Goal: Task Accomplishment & Management: Manage account settings

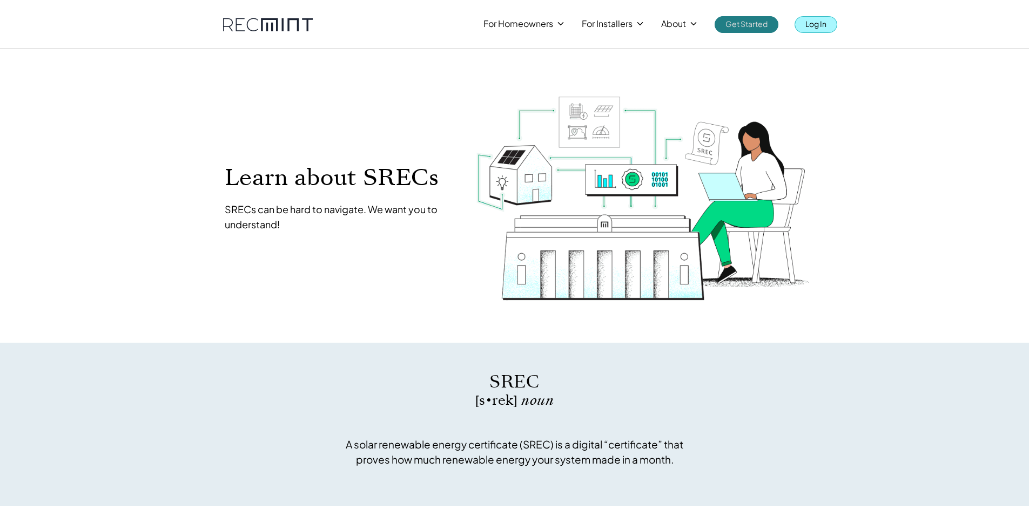
click at [805, 22] on link "Log In" at bounding box center [816, 24] width 43 height 17
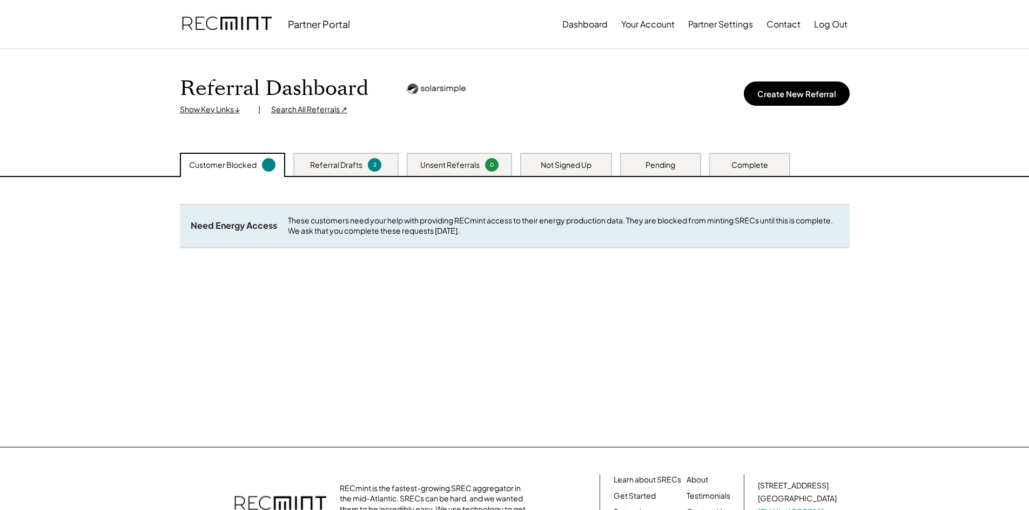
click at [338, 165] on div "Referral Drafts" at bounding box center [336, 165] width 52 height 11
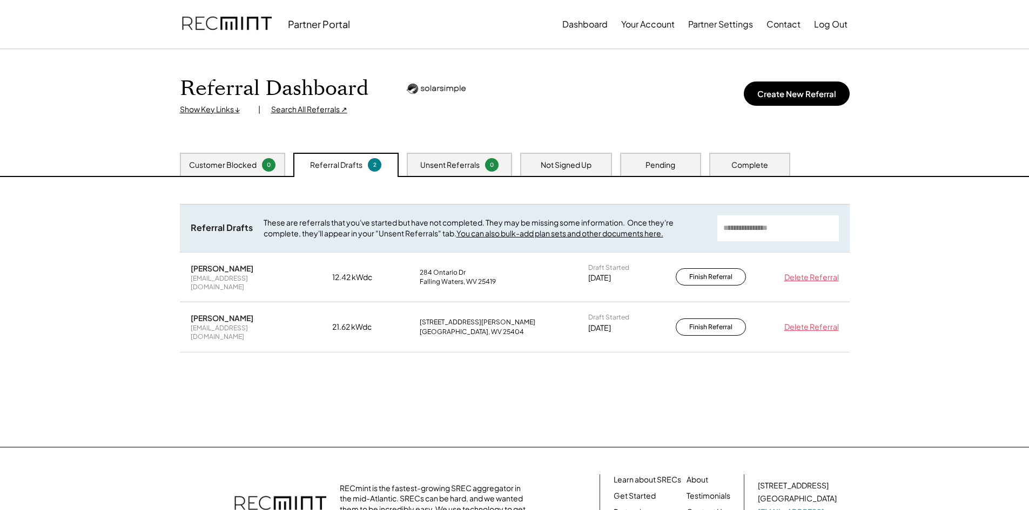
click at [438, 165] on div "Unsent Referrals" at bounding box center [449, 165] width 59 height 11
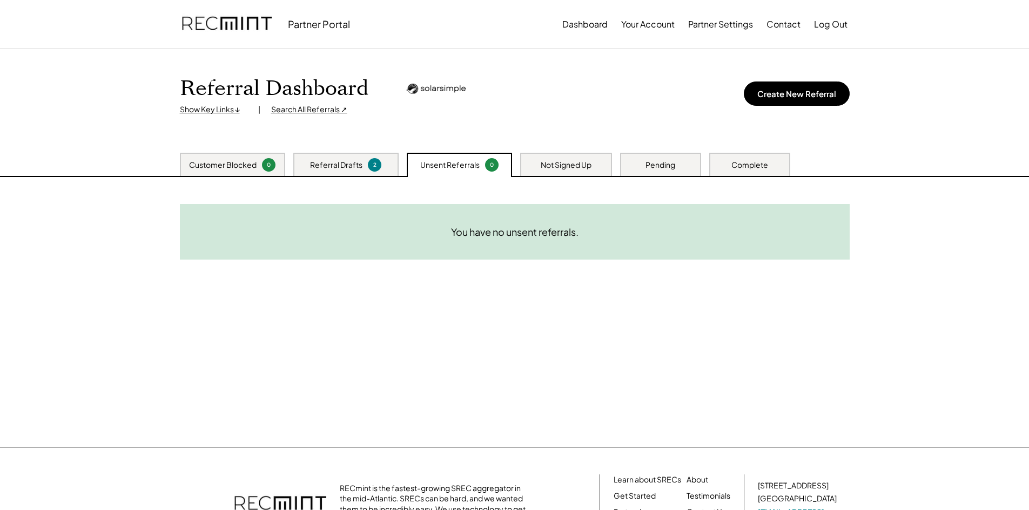
click at [544, 157] on div "Not Signed Up" at bounding box center [566, 164] width 92 height 23
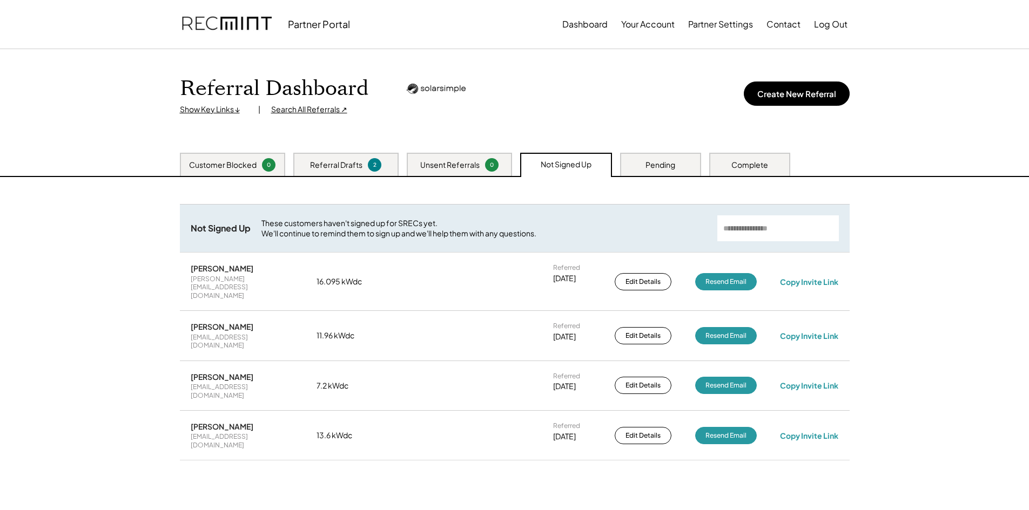
click at [651, 161] on div "Pending" at bounding box center [660, 165] width 30 height 11
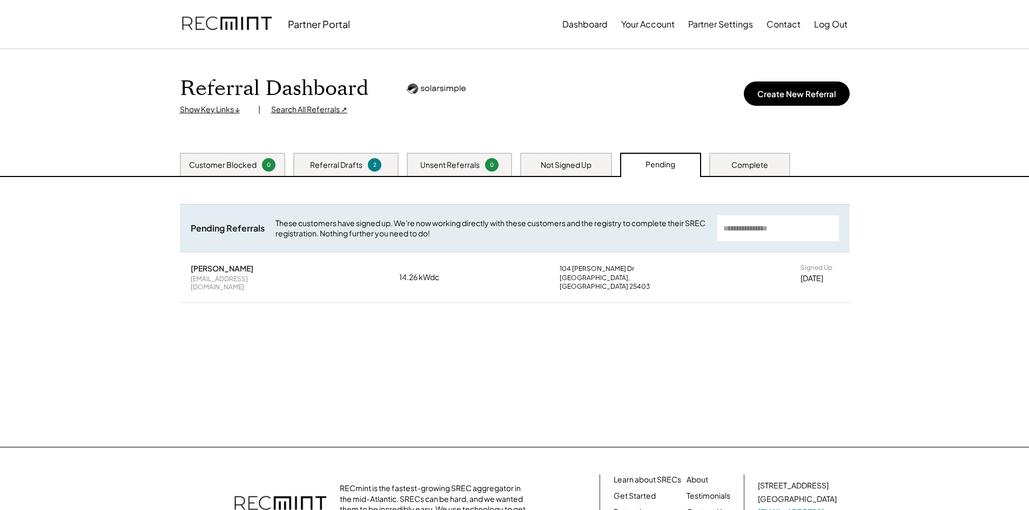
click at [591, 164] on div "Not Signed Up" at bounding box center [566, 165] width 51 height 11
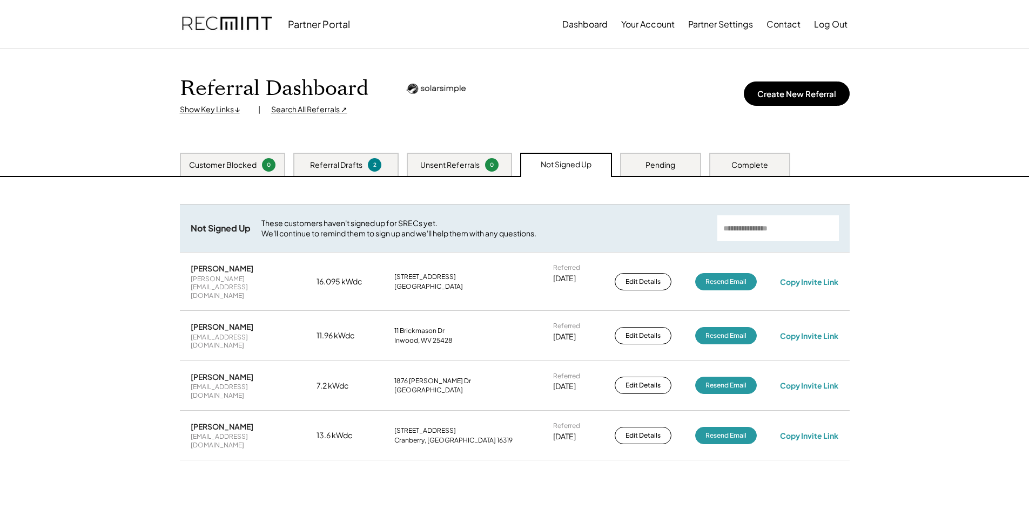
click at [665, 164] on div "Pending" at bounding box center [660, 165] width 30 height 11
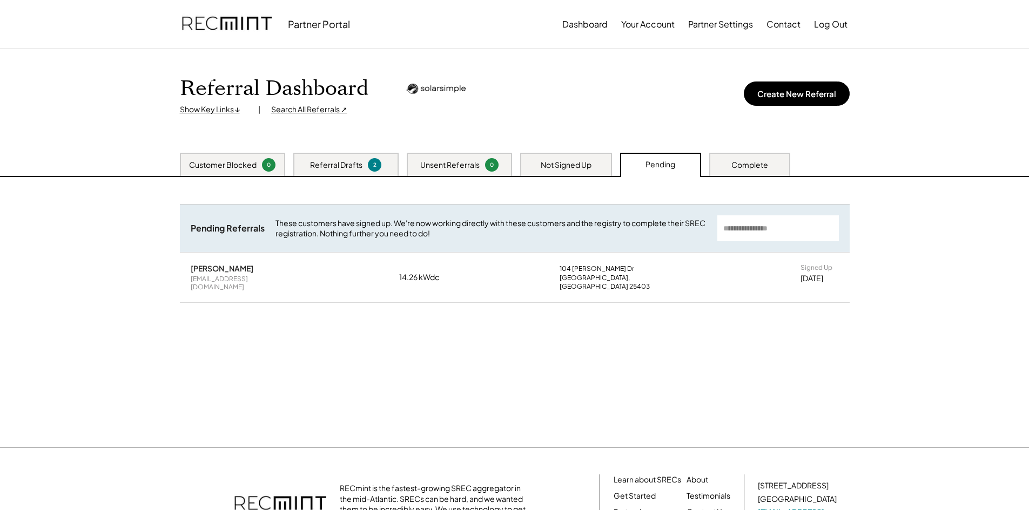
click at [738, 164] on div "Complete" at bounding box center [749, 165] width 37 height 11
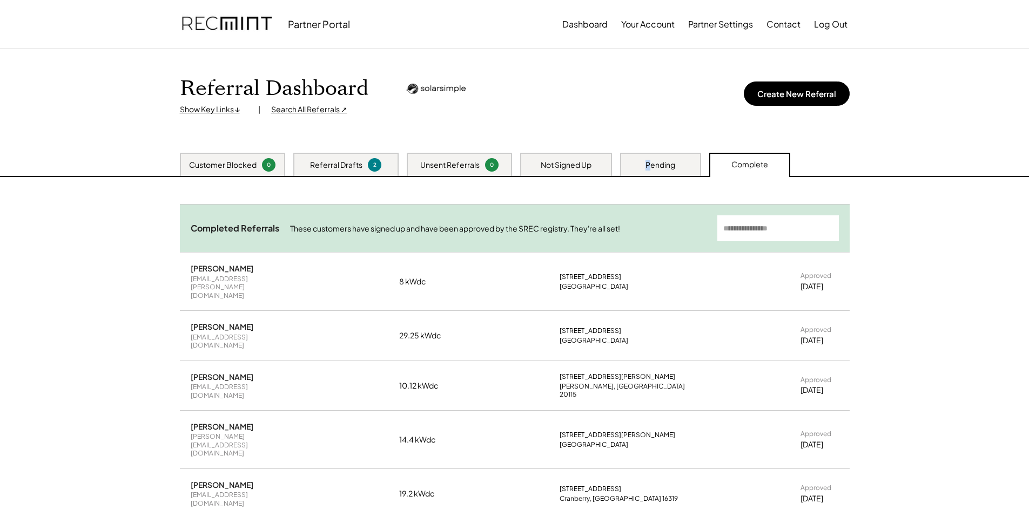
click at [648, 167] on div "Pending" at bounding box center [660, 165] width 30 height 11
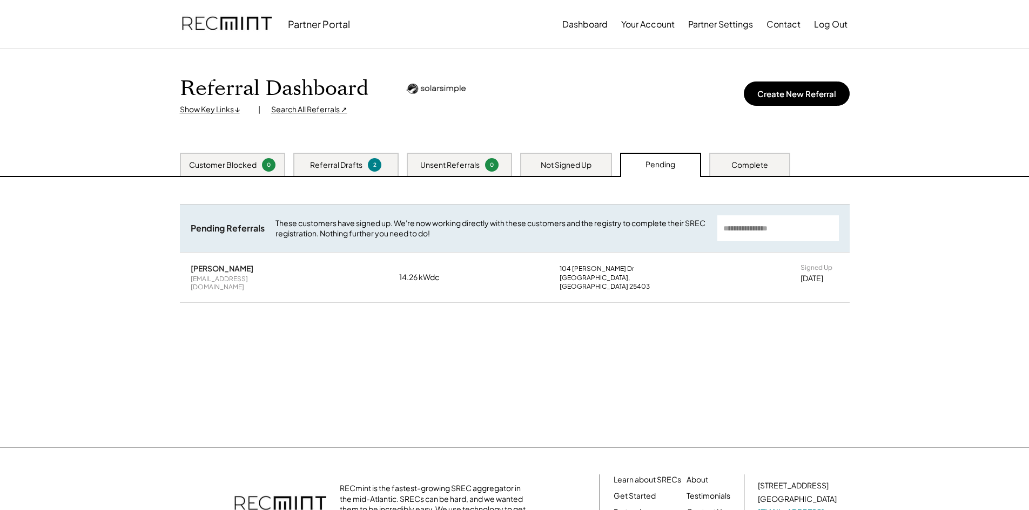
click at [571, 169] on div "Not Signed Up" at bounding box center [566, 165] width 51 height 11
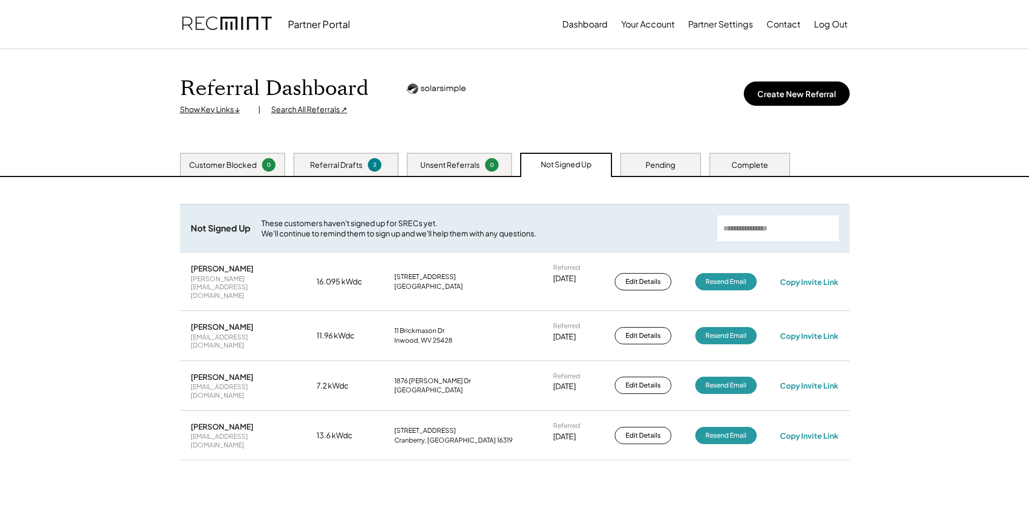
click at [710, 172] on div "Complete" at bounding box center [749, 164] width 81 height 23
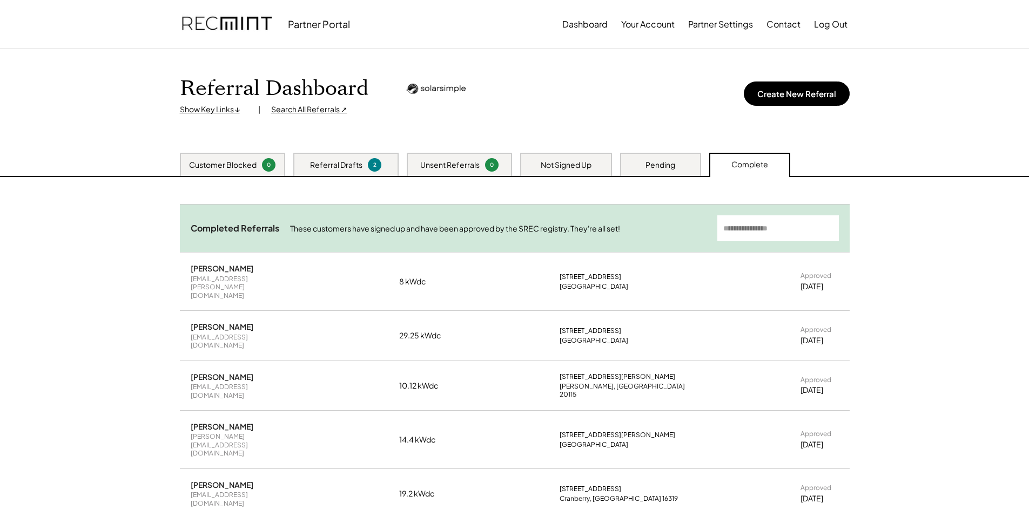
click at [690, 172] on div "Pending" at bounding box center [660, 164] width 81 height 23
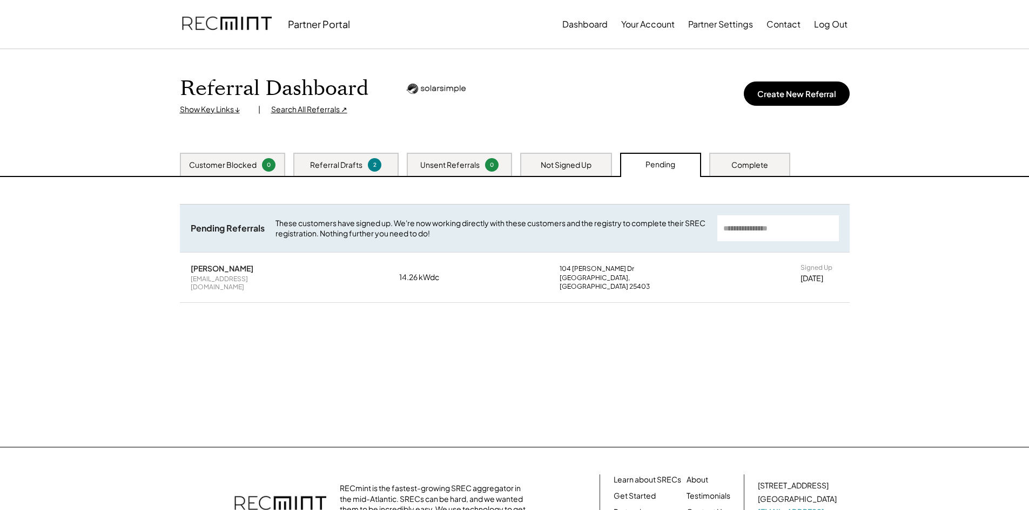
click at [576, 161] on div "Not Signed Up" at bounding box center [566, 165] width 51 height 11
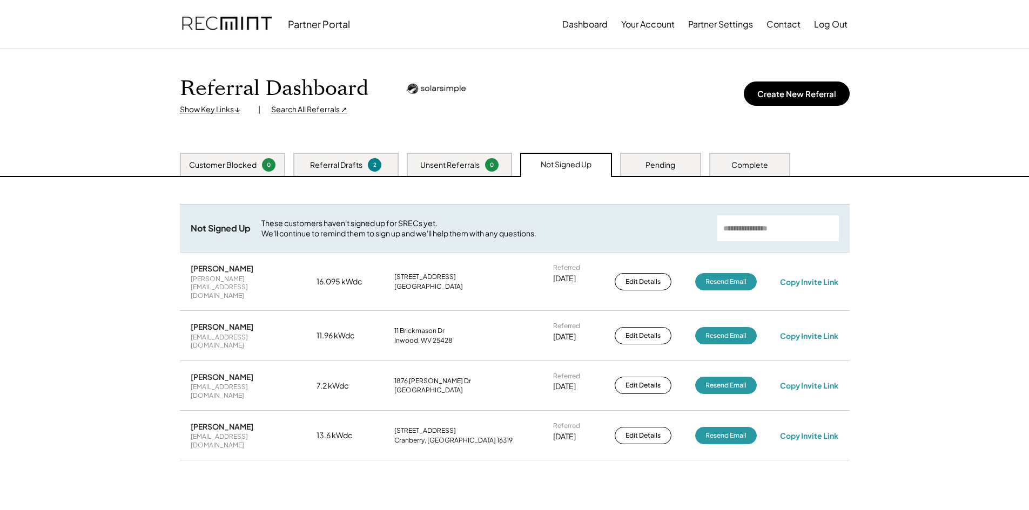
click at [446, 166] on div "Unsent Referrals" at bounding box center [449, 165] width 59 height 11
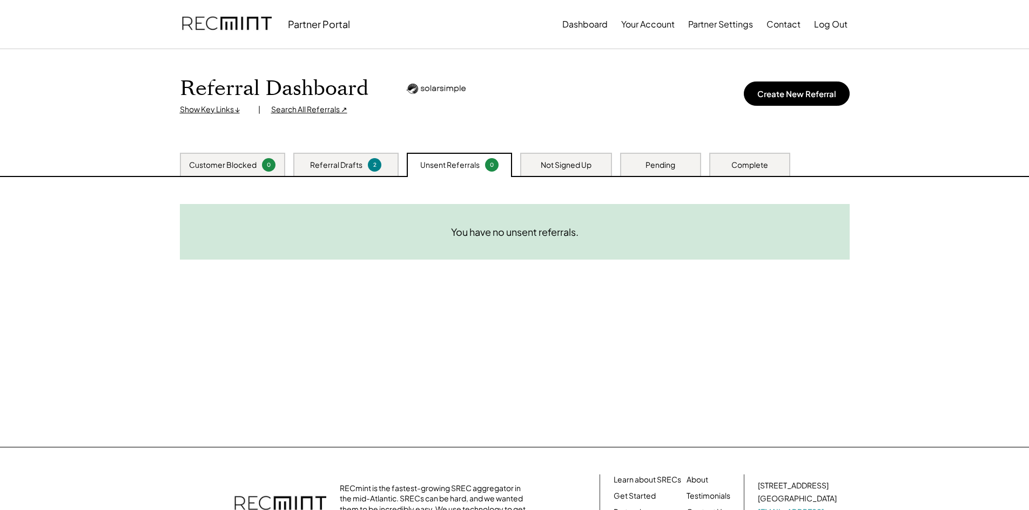
click at [619, 72] on div "Referral Dashboard Show Key Links ↓ | Search All Referrals ↗ Create New Referral" at bounding box center [514, 101] width 691 height 104
click at [742, 158] on div "Complete" at bounding box center [749, 164] width 81 height 23
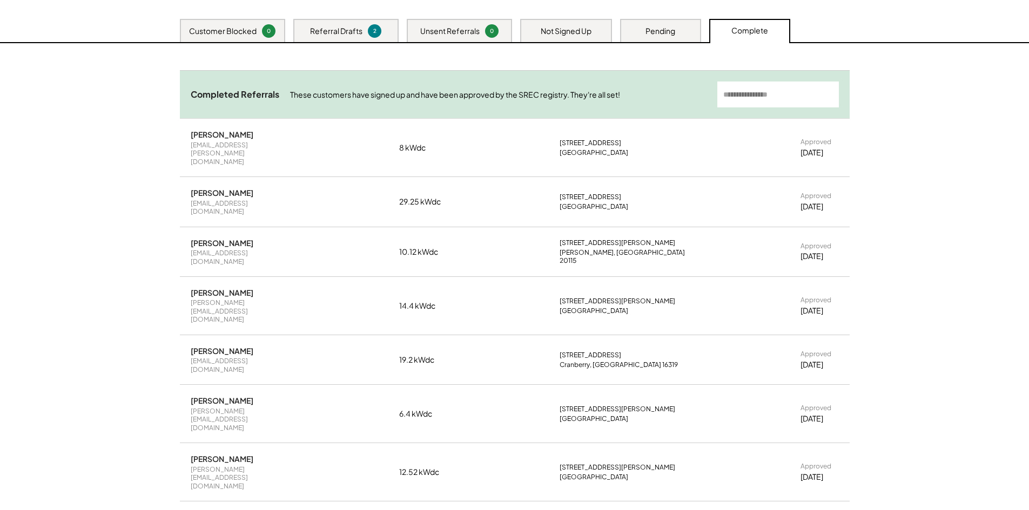
scroll to position [108, 0]
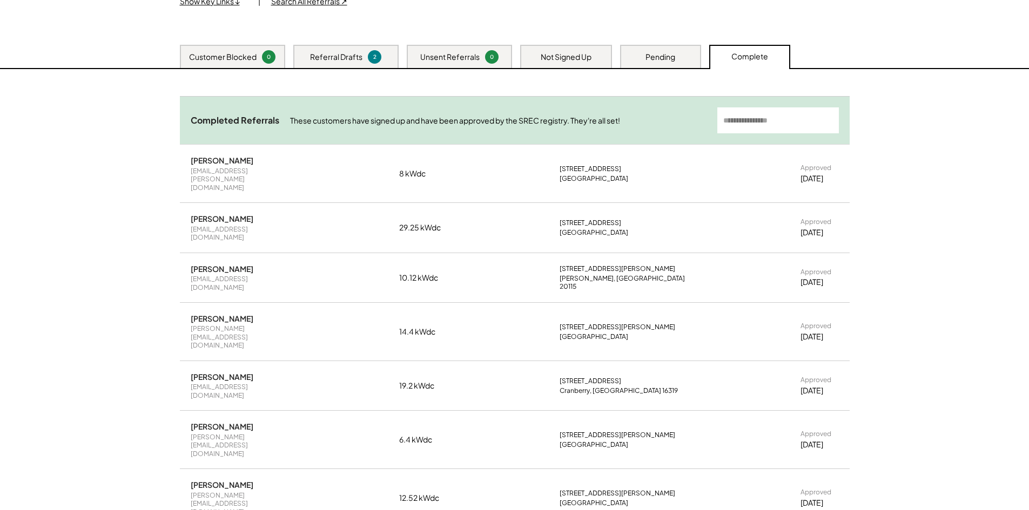
click at [664, 60] on div "Pending" at bounding box center [660, 57] width 30 height 11
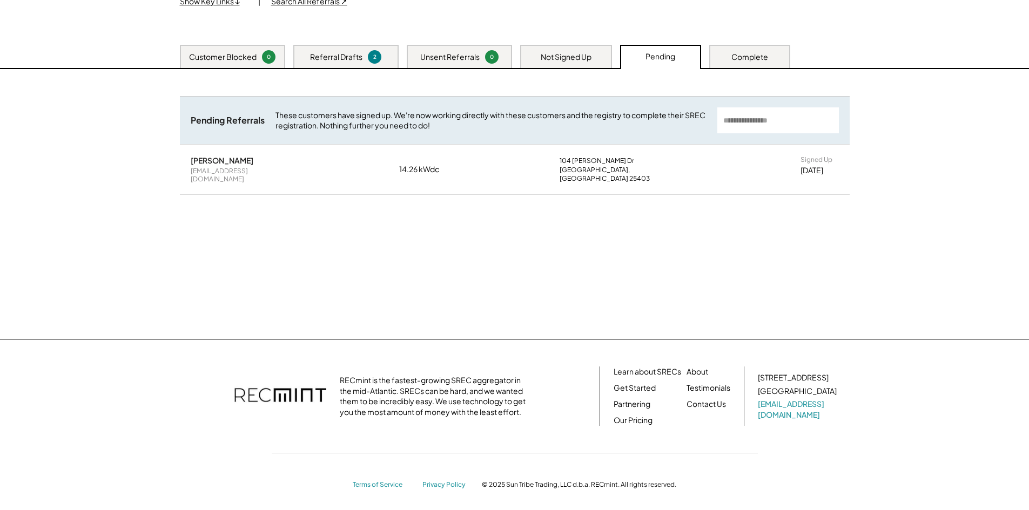
click at [572, 45] on div "Not Signed Up" at bounding box center [566, 56] width 92 height 23
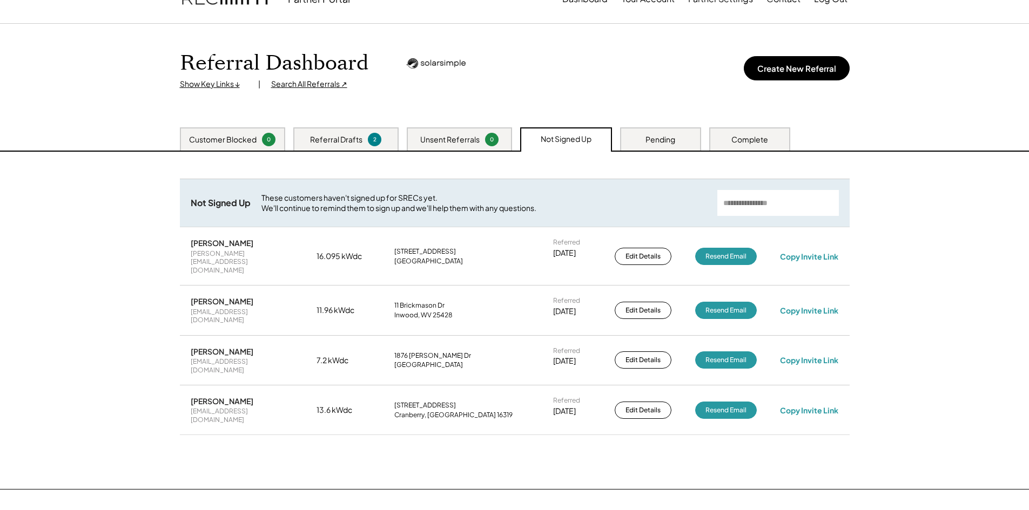
scroll to position [0, 0]
